Goal: Check status: Check status

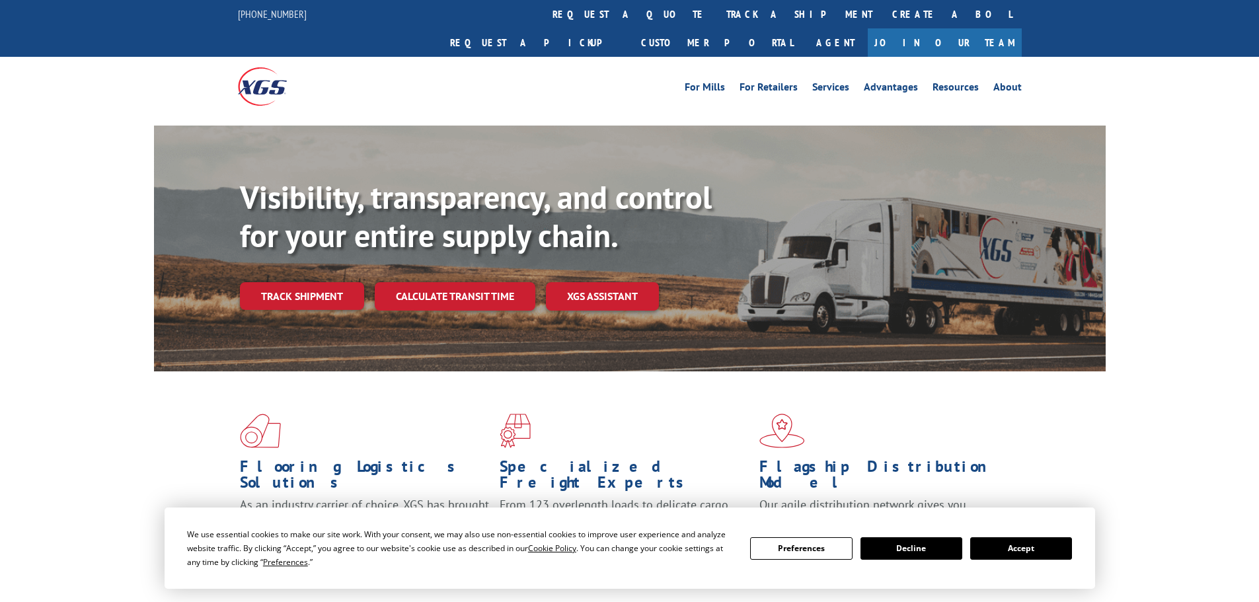
click at [1001, 550] on button "Accept" at bounding box center [1021, 548] width 102 height 22
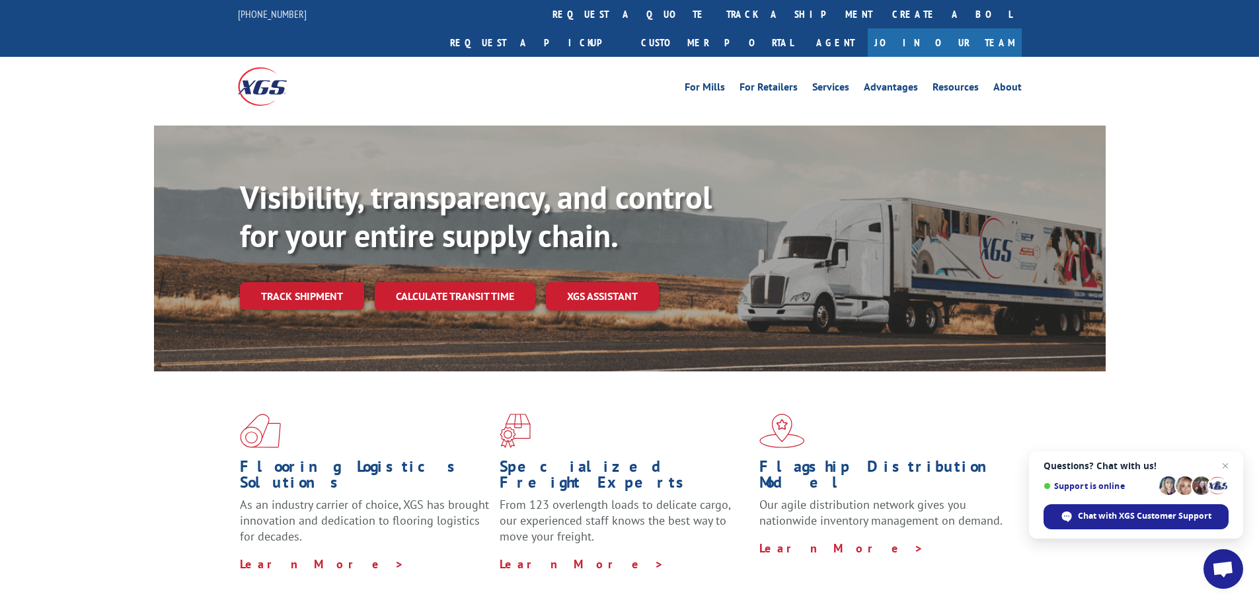
click at [270, 246] on div "Visibility, transparency, and control for your entire supply chain. Track shipm…" at bounding box center [673, 270] width 866 height 184
click at [256, 282] on link "Track shipment" at bounding box center [302, 296] width 124 height 28
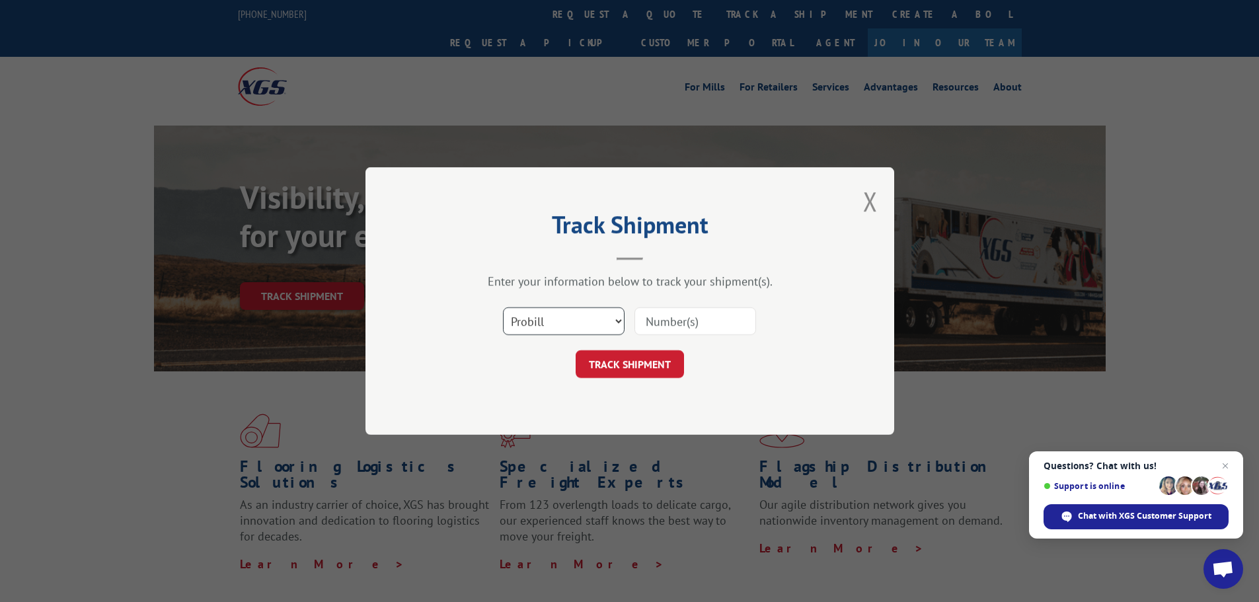
click at [587, 326] on select "Select category... Probill BOL PO" at bounding box center [564, 321] width 122 height 28
select select "bol"
click at [503, 307] on select "Select category... Probill BOL PO" at bounding box center [564, 321] width 122 height 28
click at [703, 322] on input at bounding box center [696, 321] width 122 height 28
paste input "6006801"
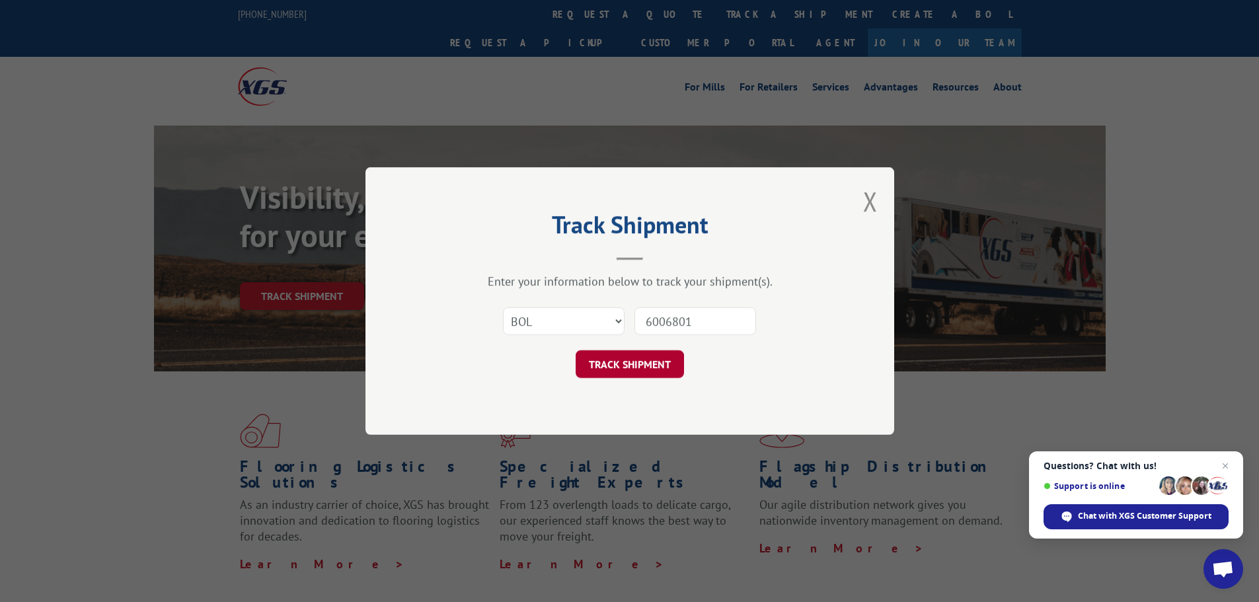
type input "6006801"
click at [626, 370] on button "TRACK SHIPMENT" at bounding box center [630, 364] width 108 height 28
